Goal: Task Accomplishment & Management: Manage account settings

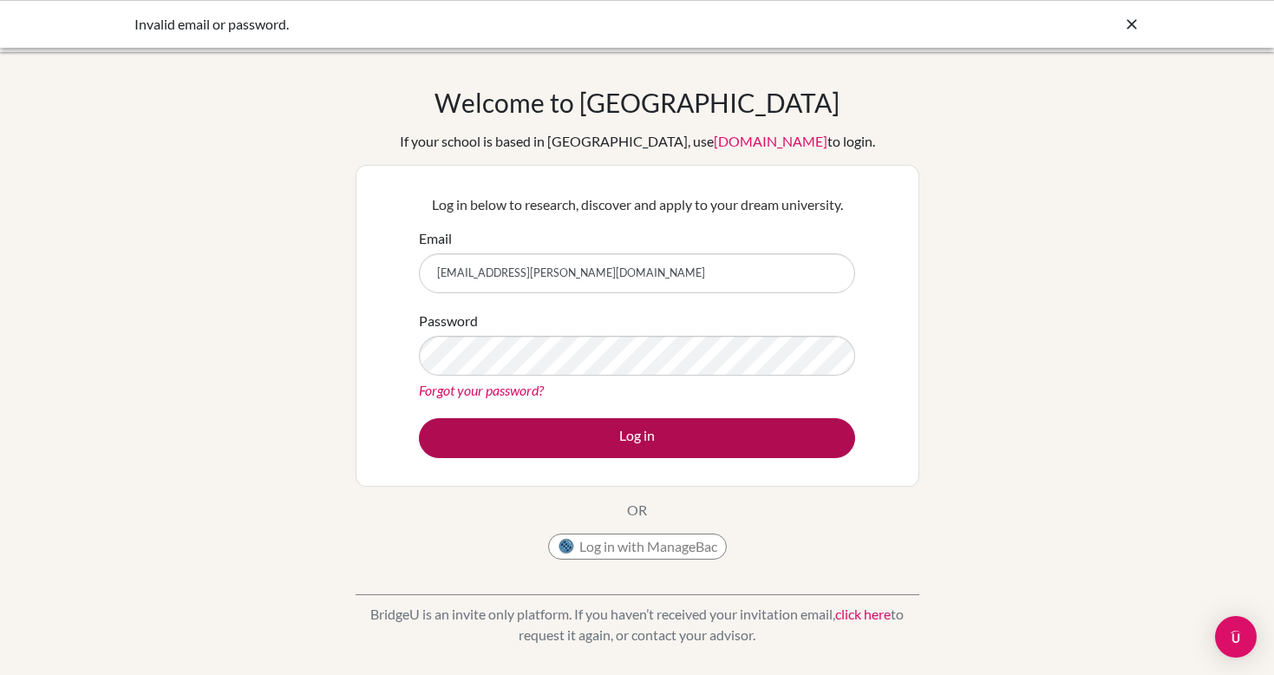
click at [667, 419] on button "Log in" at bounding box center [637, 438] width 436 height 40
click at [621, 428] on button "Log in" at bounding box center [637, 438] width 436 height 40
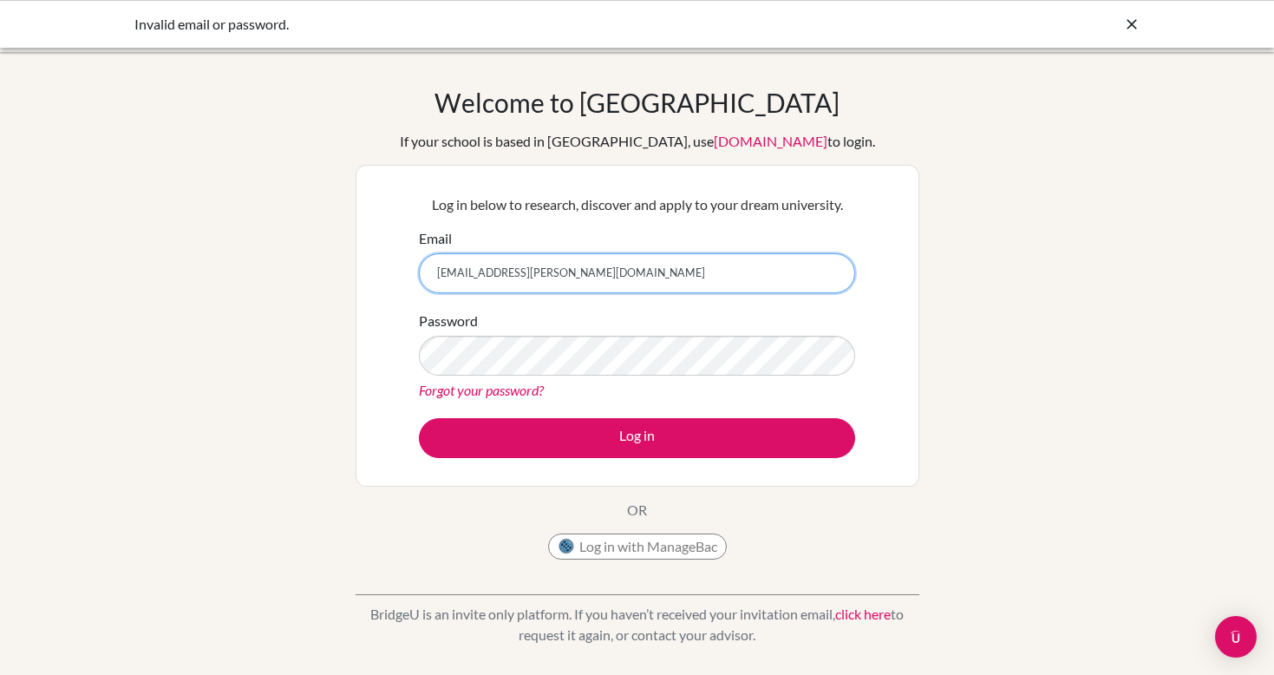
click at [650, 276] on input "[EMAIL_ADDRESS][PERSON_NAME][DOMAIN_NAME]" at bounding box center [637, 273] width 436 height 40
click at [637, 437] on button "Log in" at bounding box center [637, 438] width 436 height 40
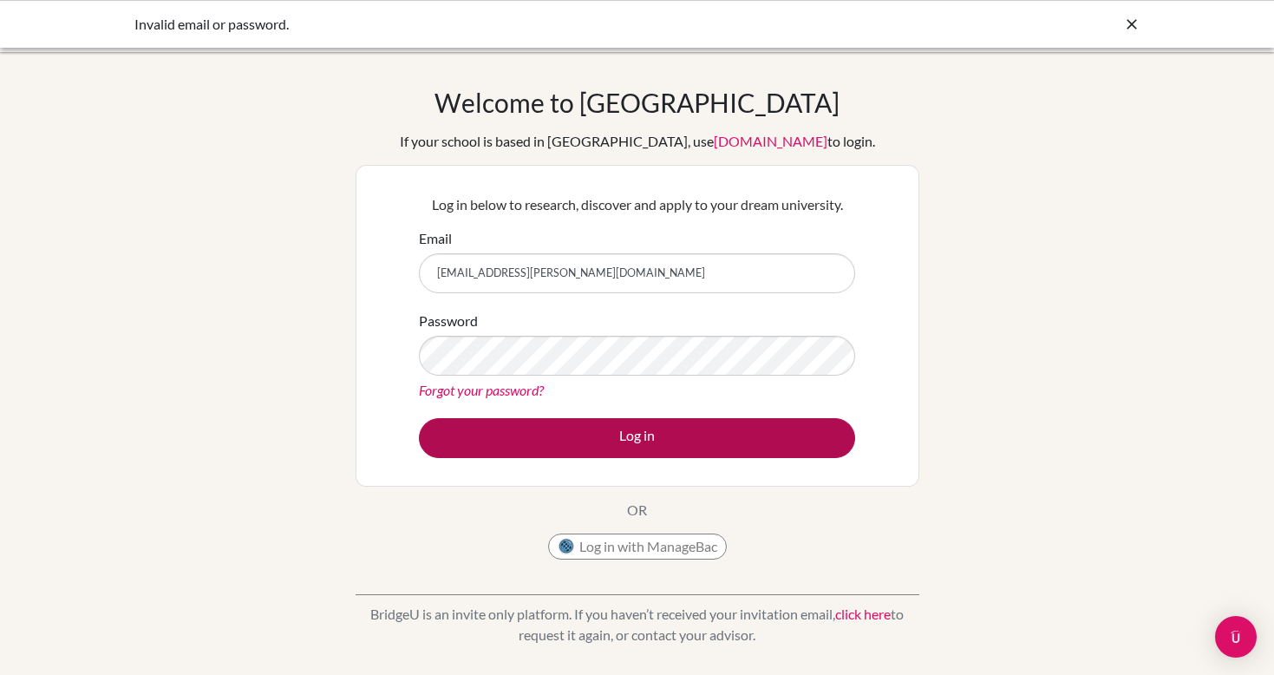
click at [625, 441] on button "Log in" at bounding box center [637, 438] width 436 height 40
click at [631, 434] on button "Log in" at bounding box center [637, 438] width 436 height 40
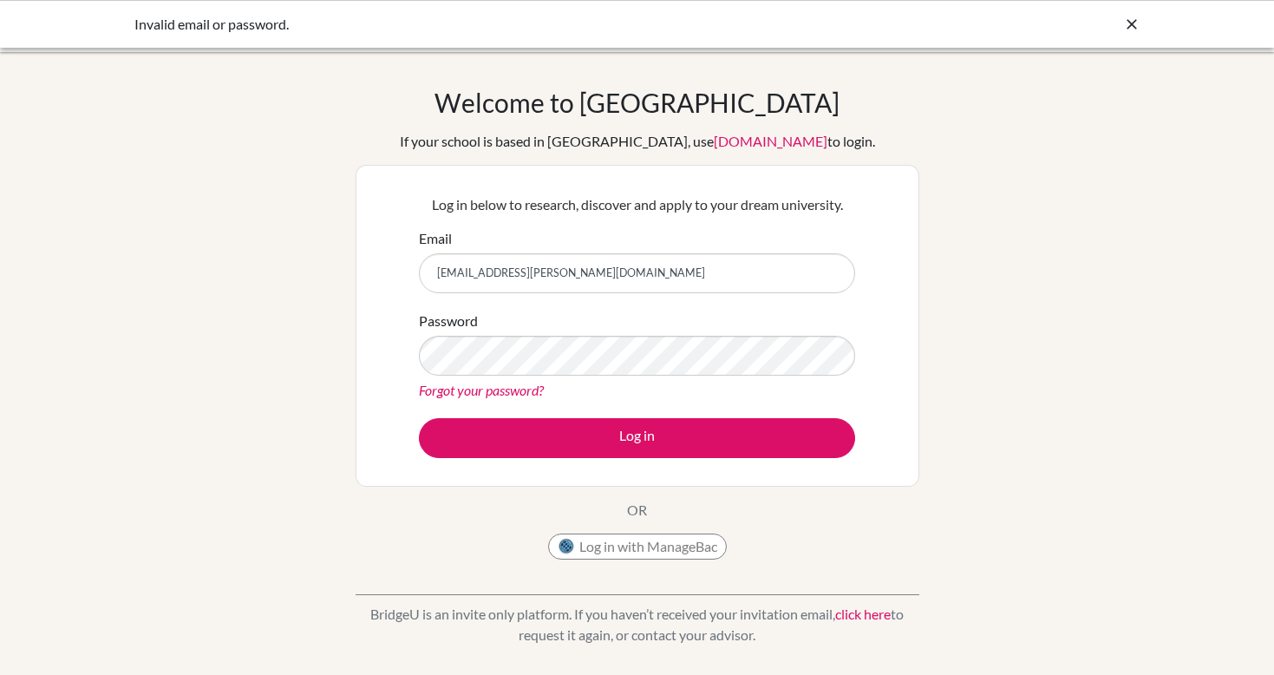
click at [507, 397] on link "Forgot your password?" at bounding box center [481, 390] width 125 height 16
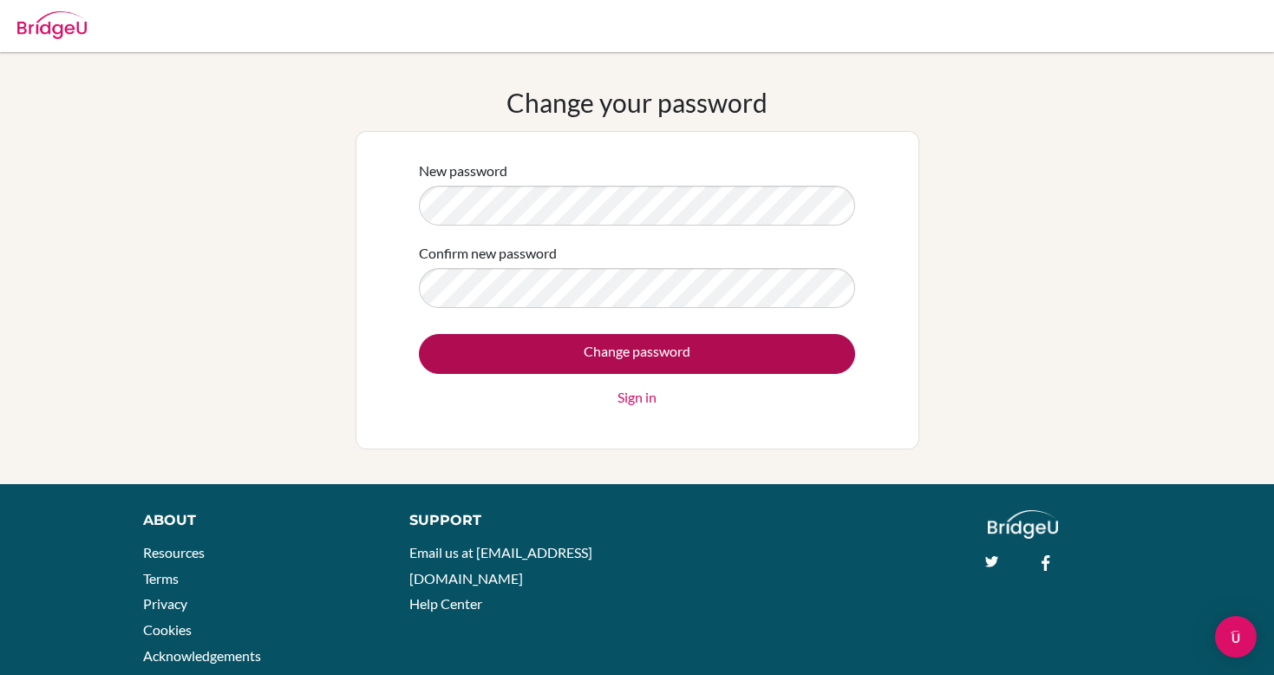
click at [658, 349] on input "Change password" at bounding box center [637, 354] width 436 height 40
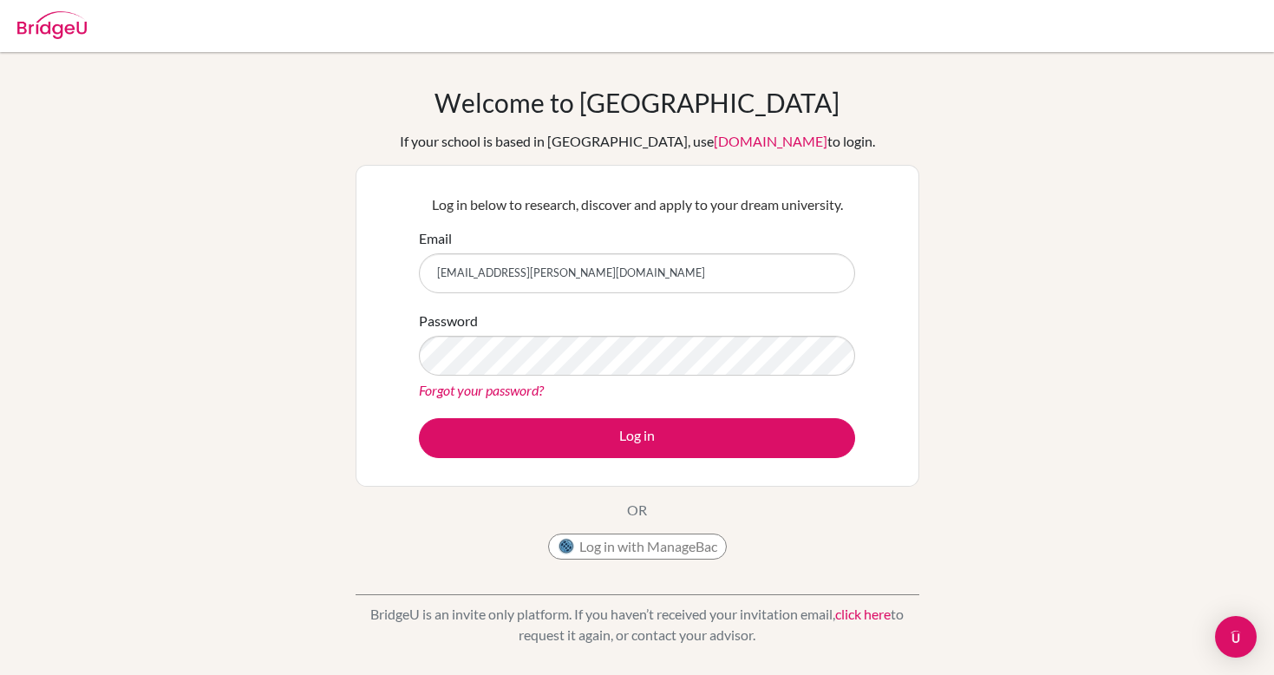
type input "ds001424@dwight.ae"
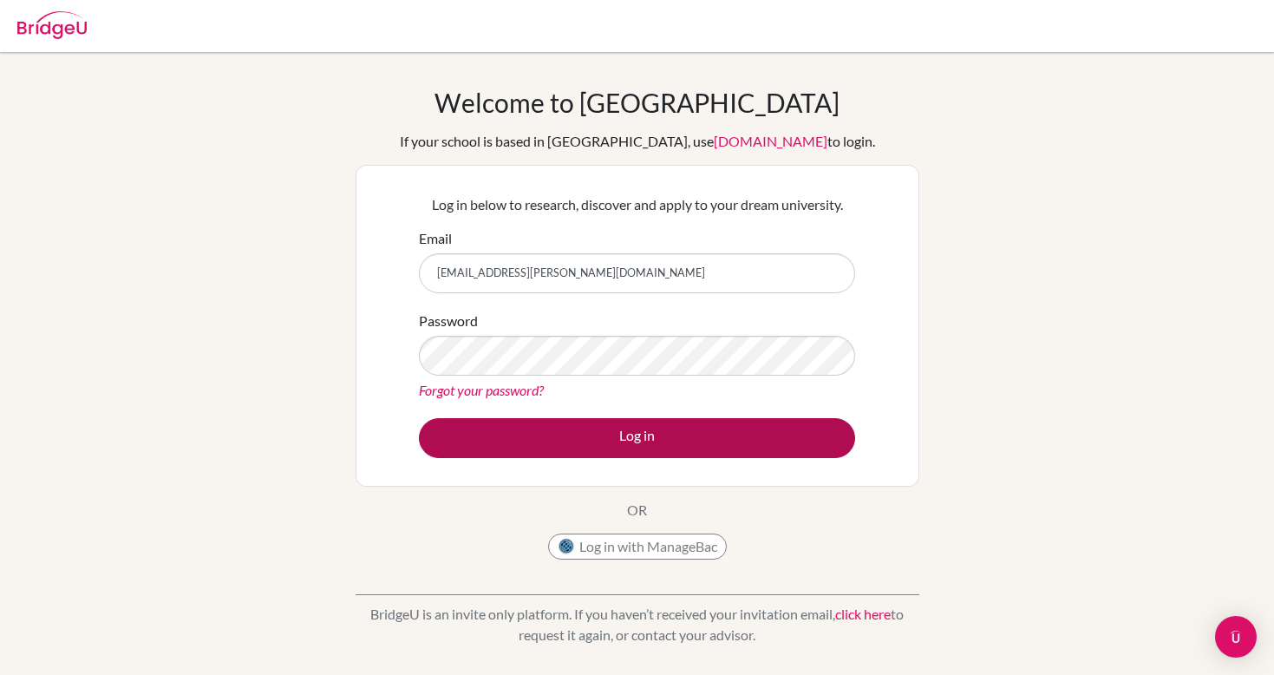
click at [681, 451] on button "Log in" at bounding box center [637, 438] width 436 height 40
